Goal: Check status: Check status

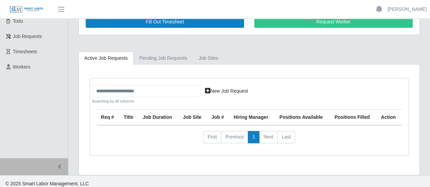
scroll to position [39, 0]
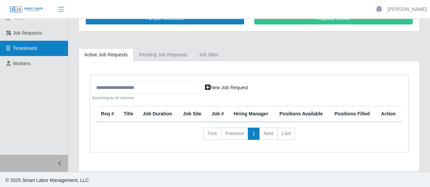
click at [31, 46] on span "Timesheets" at bounding box center [25, 48] width 24 height 5
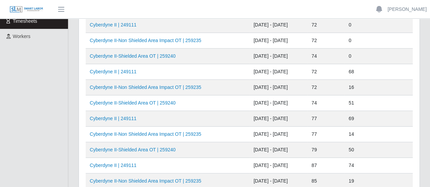
scroll to position [68, 0]
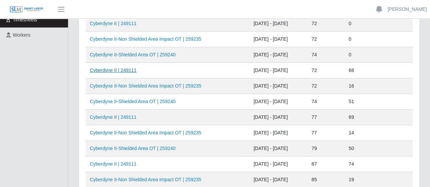
click at [129, 70] on link "Cyberdyne II | 249111" at bounding box center [113, 70] width 47 height 5
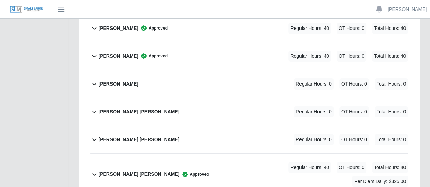
scroll to position [1191, 0]
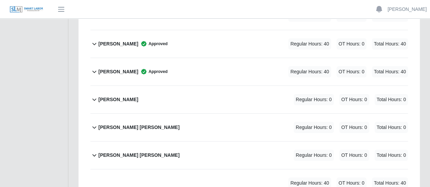
click at [96, 151] on icon at bounding box center [94, 155] width 8 height 8
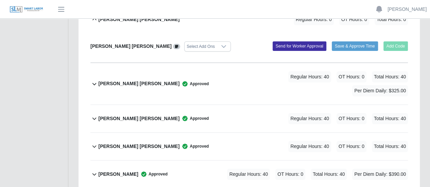
scroll to position [1327, 0]
click at [140, 143] on b "[PERSON_NAME] [PERSON_NAME]" at bounding box center [138, 146] width 81 height 7
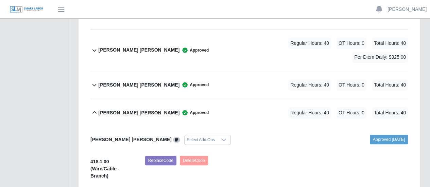
scroll to position [1361, 0]
